Goal: Information Seeking & Learning: Check status

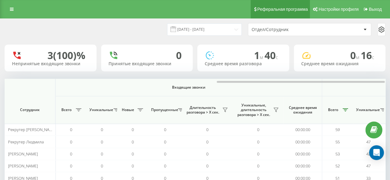
scroll to position [0, 479]
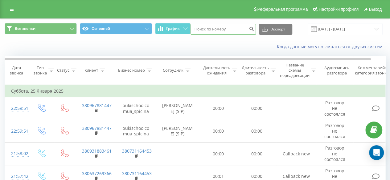
click at [212, 30] on input at bounding box center [222, 29] width 65 height 11
paste input "0666249924"
type input "0666249924"
